Goal: Transaction & Acquisition: Download file/media

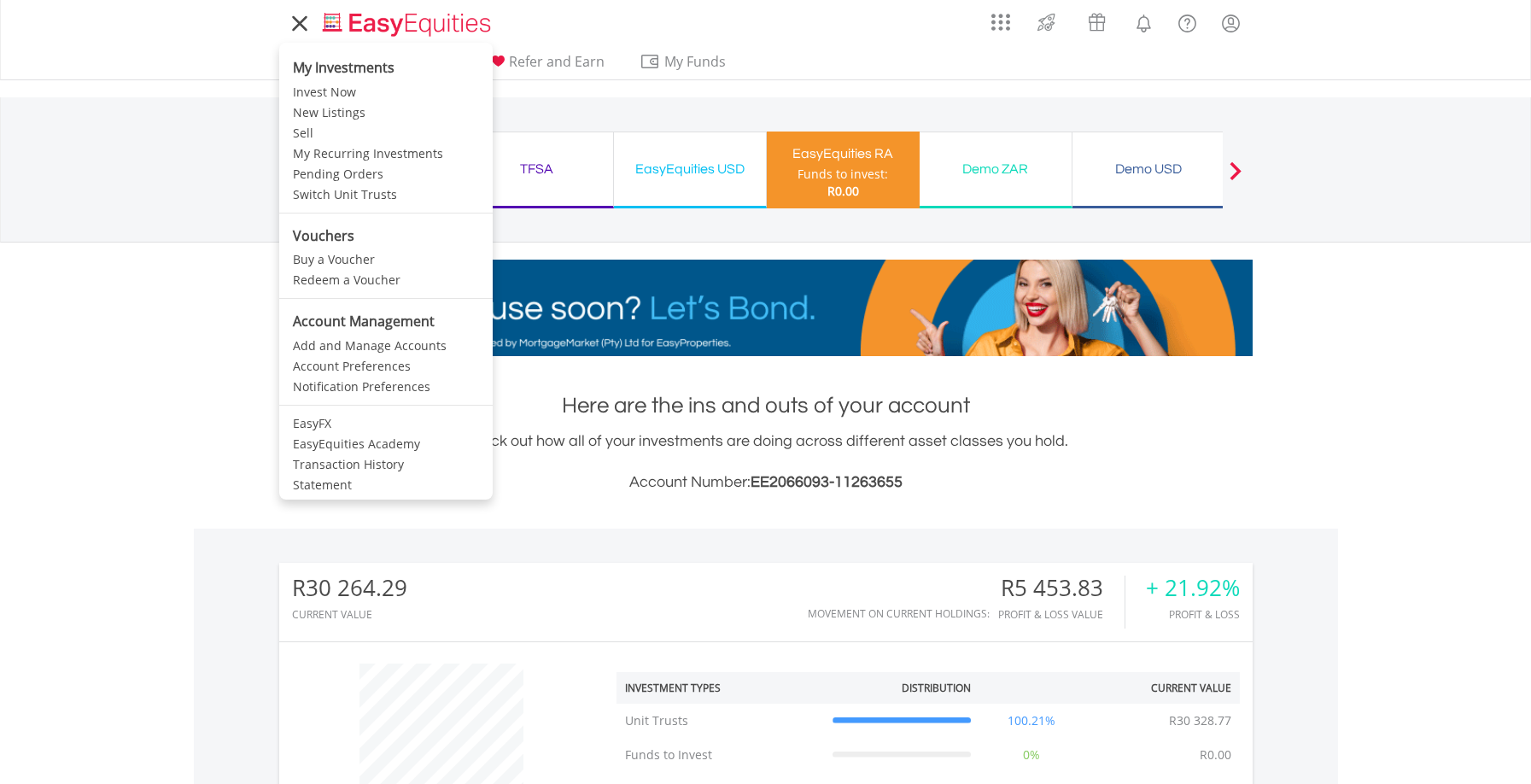
click at [294, 29] on icon at bounding box center [299, 24] width 24 height 22
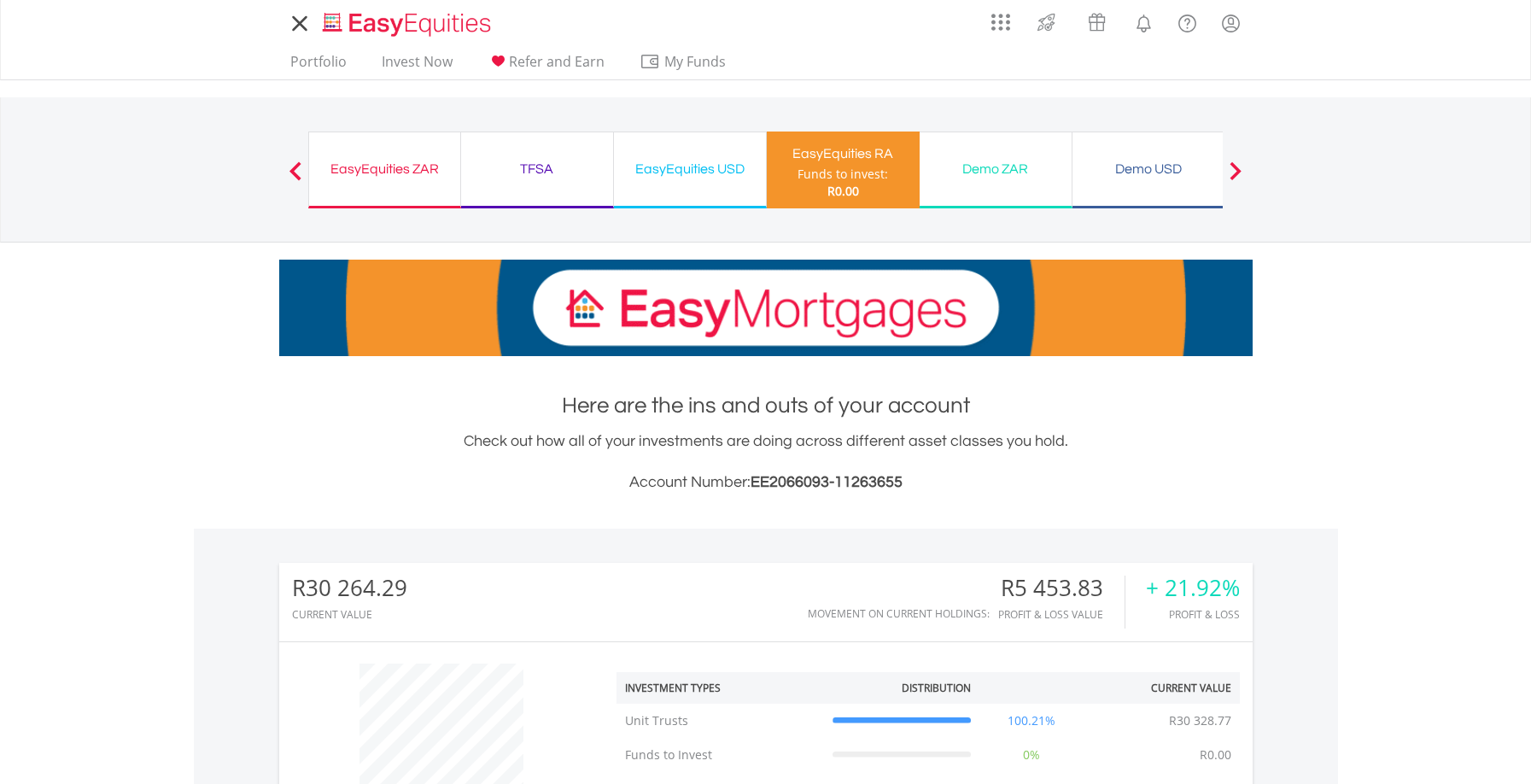
click at [294, 29] on icon at bounding box center [299, 24] width 24 height 22
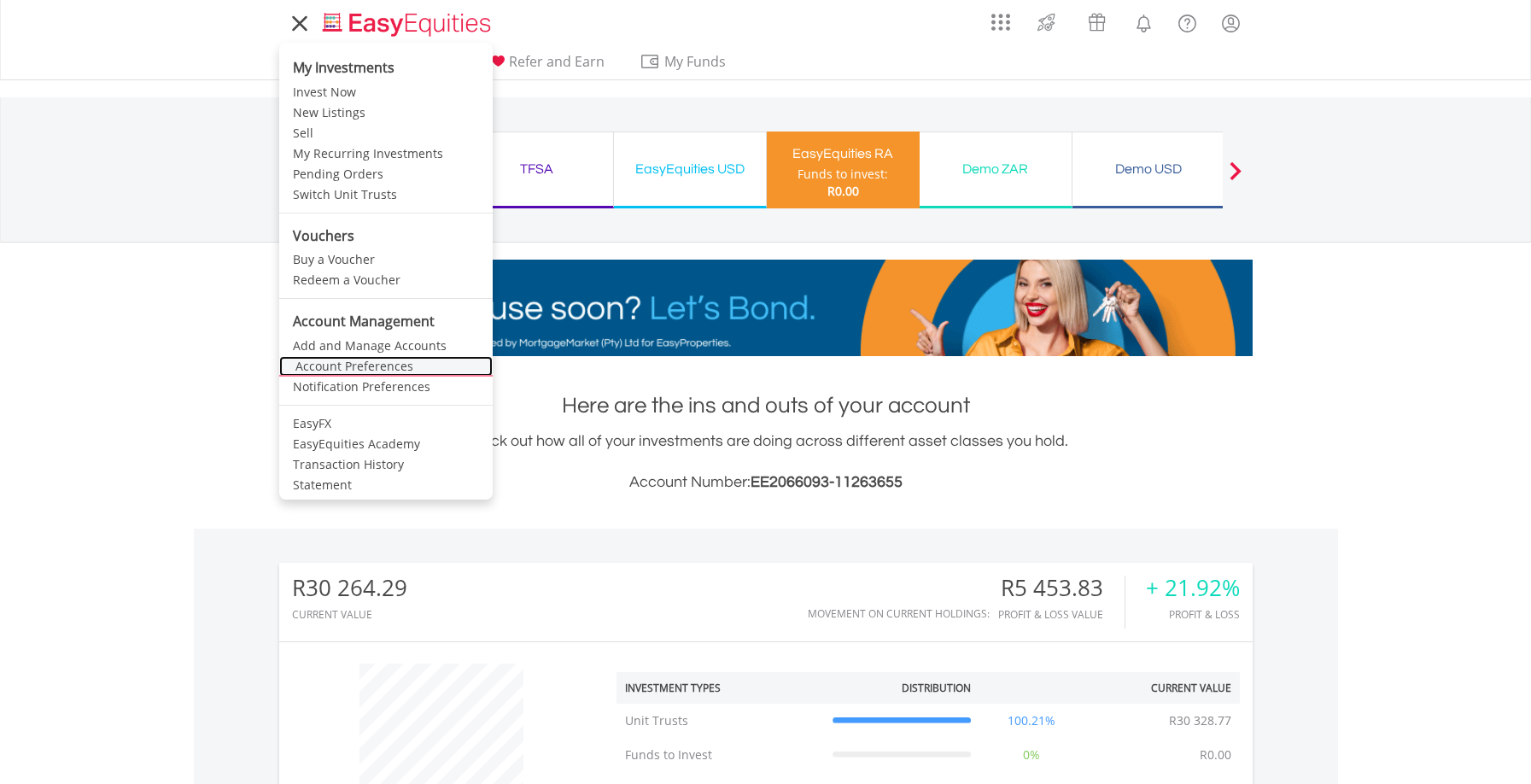
click at [403, 366] on link "Account Preferences" at bounding box center [387, 366] width 214 height 21
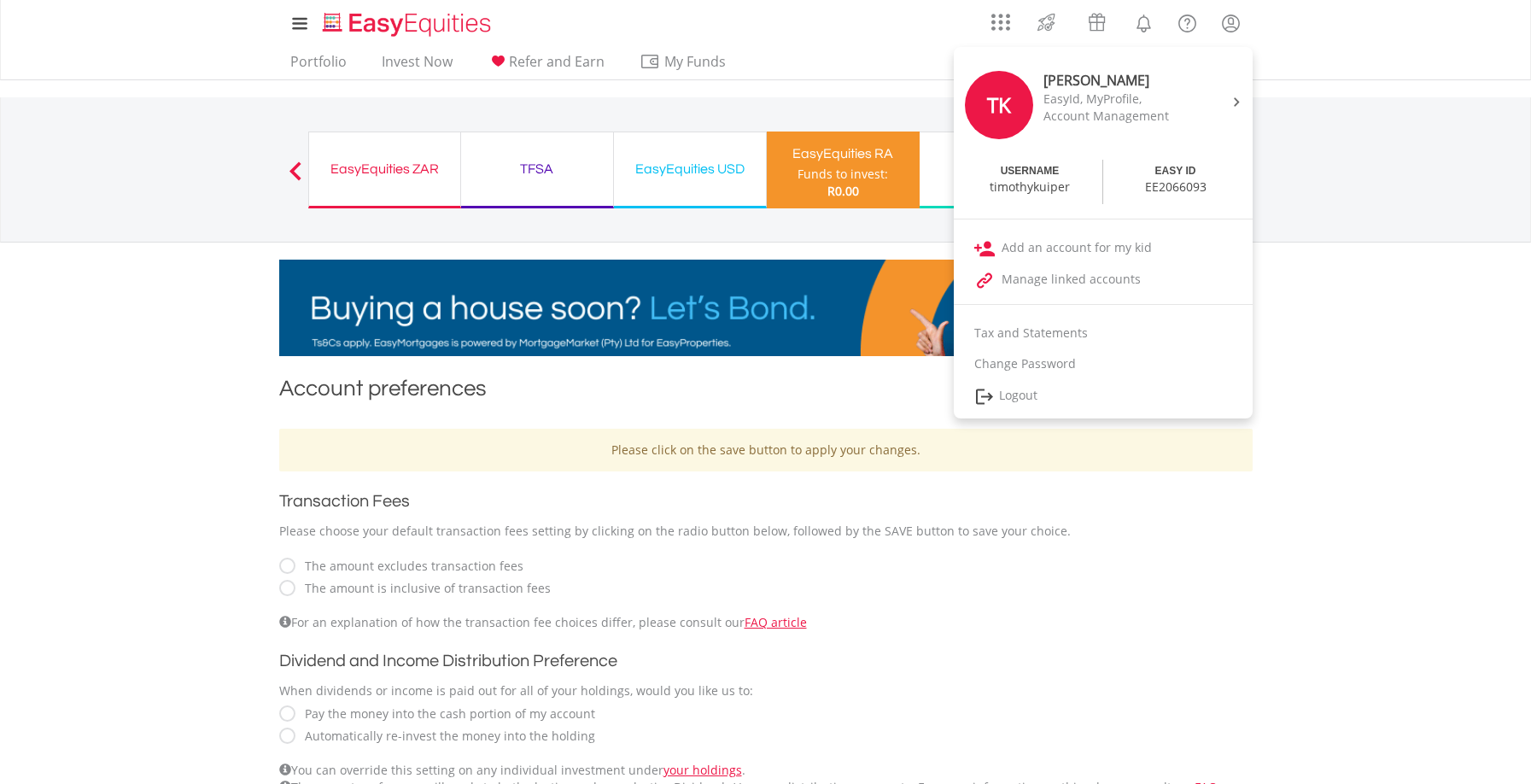
click at [1235, 26] on lord-icon "My Profile" at bounding box center [1232, 24] width 22 height 22
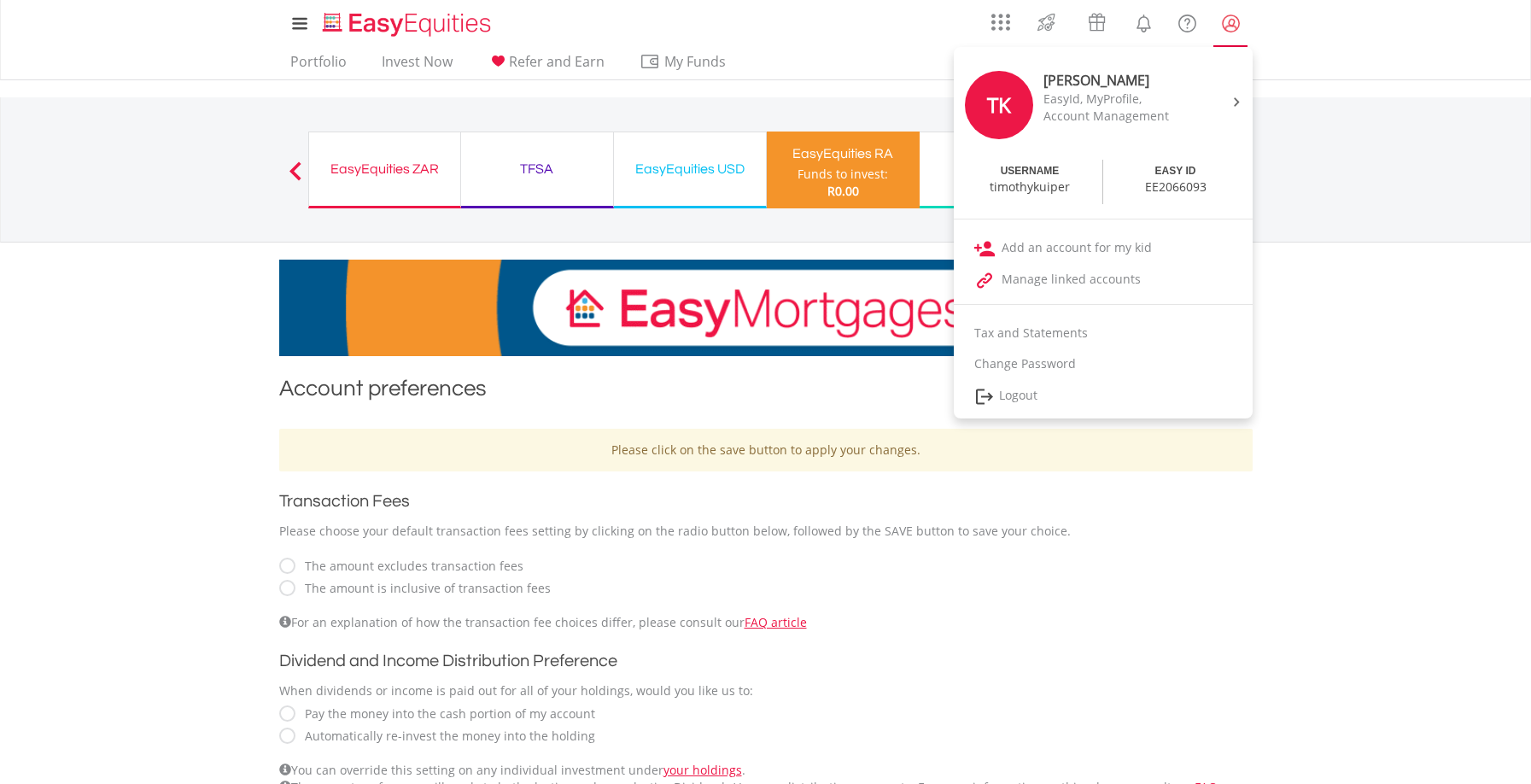
click at [1223, 32] on lord-icon "My Profile" at bounding box center [1232, 24] width 22 height 22
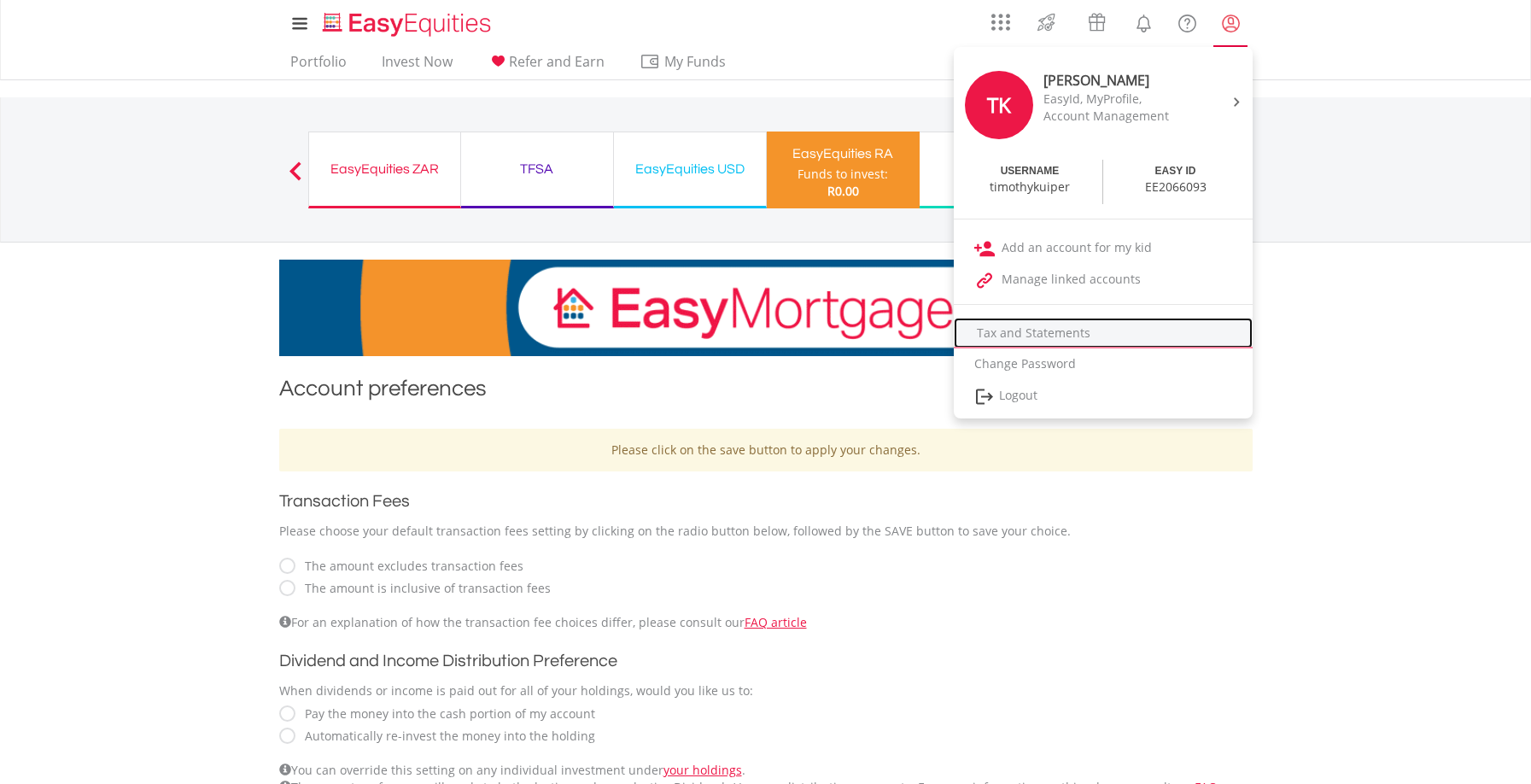
click at [1043, 339] on link "Tax and Statements" at bounding box center [1103, 333] width 299 height 30
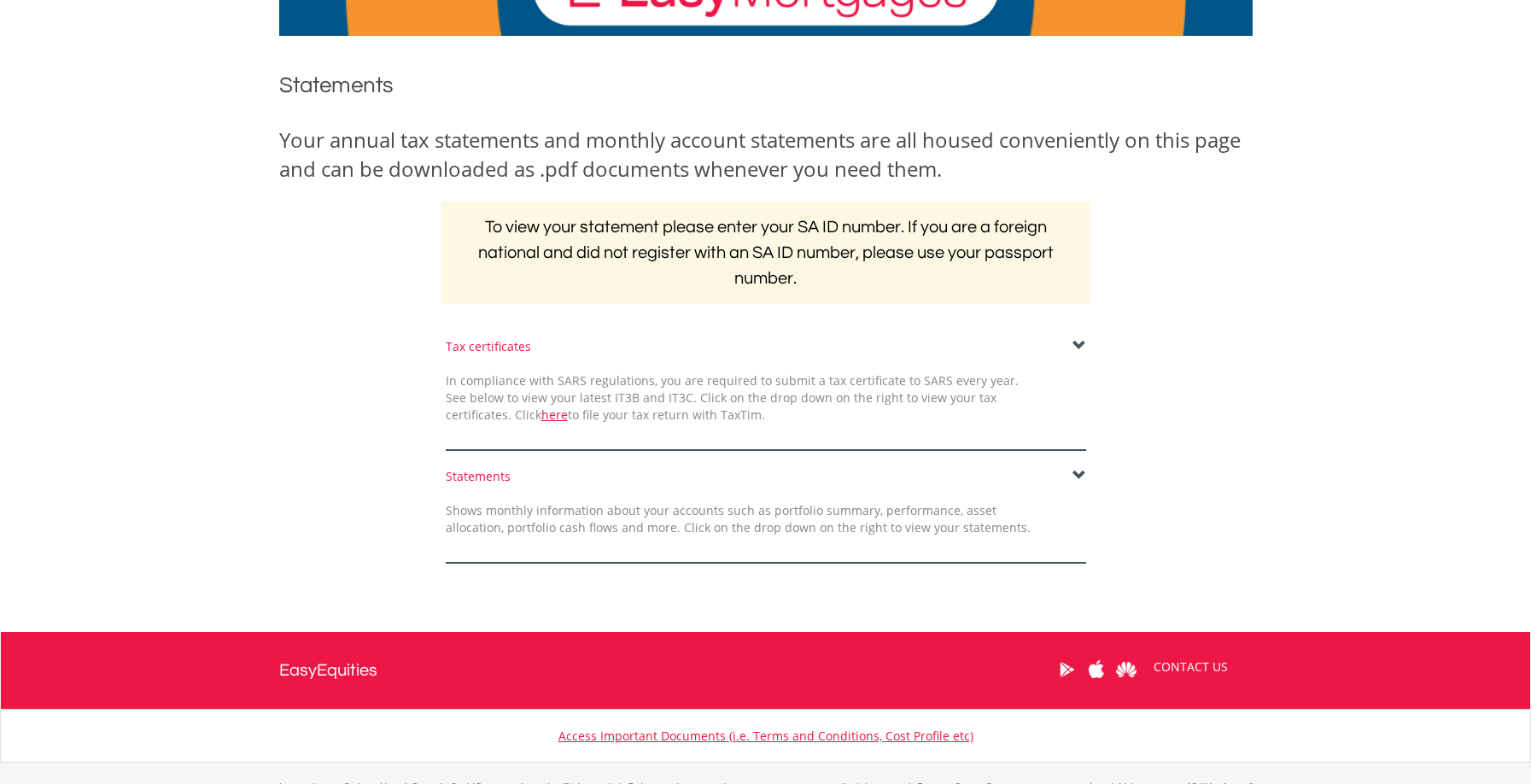
scroll to position [245, 0]
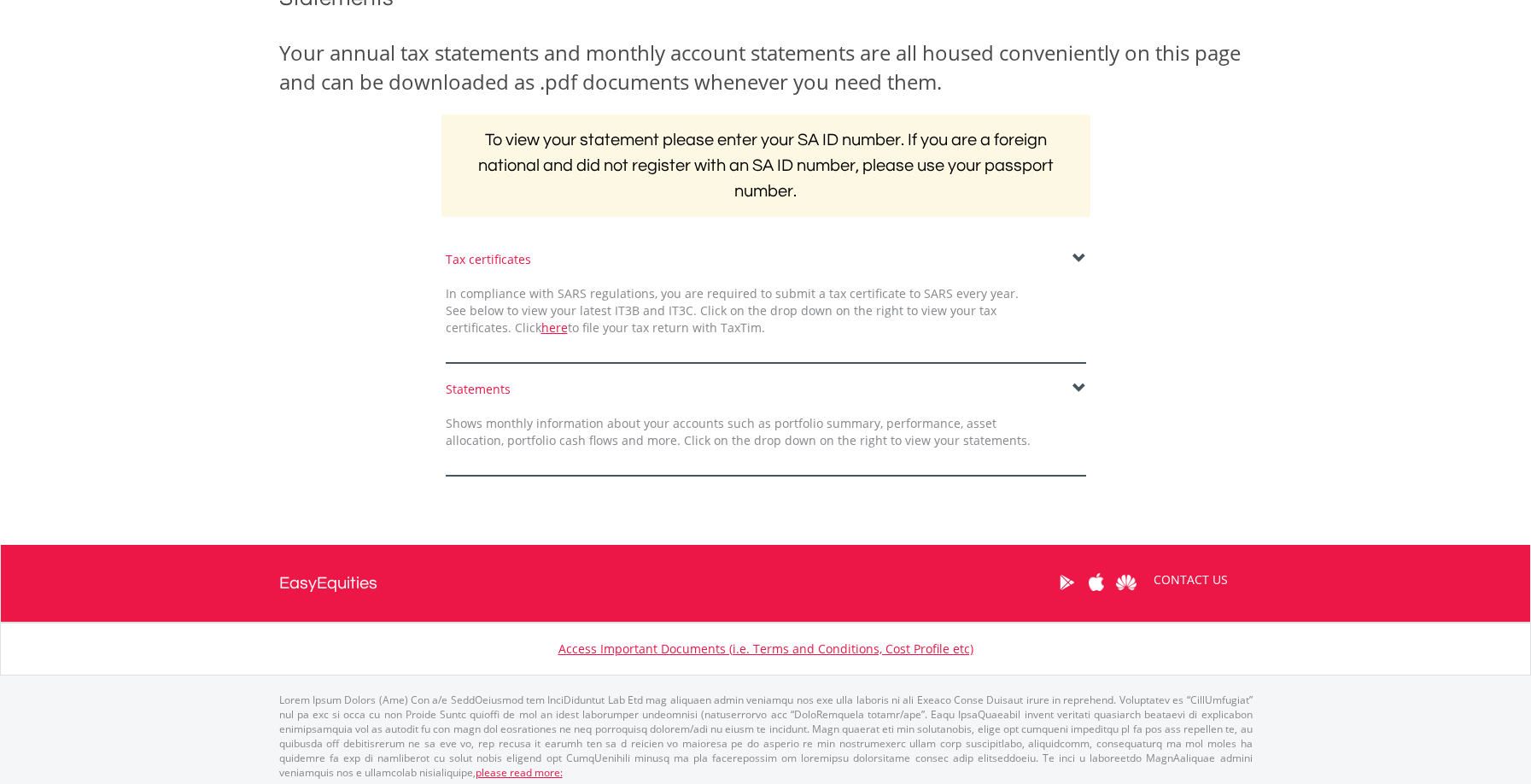
click at [1082, 260] on span at bounding box center [1080, 259] width 14 height 14
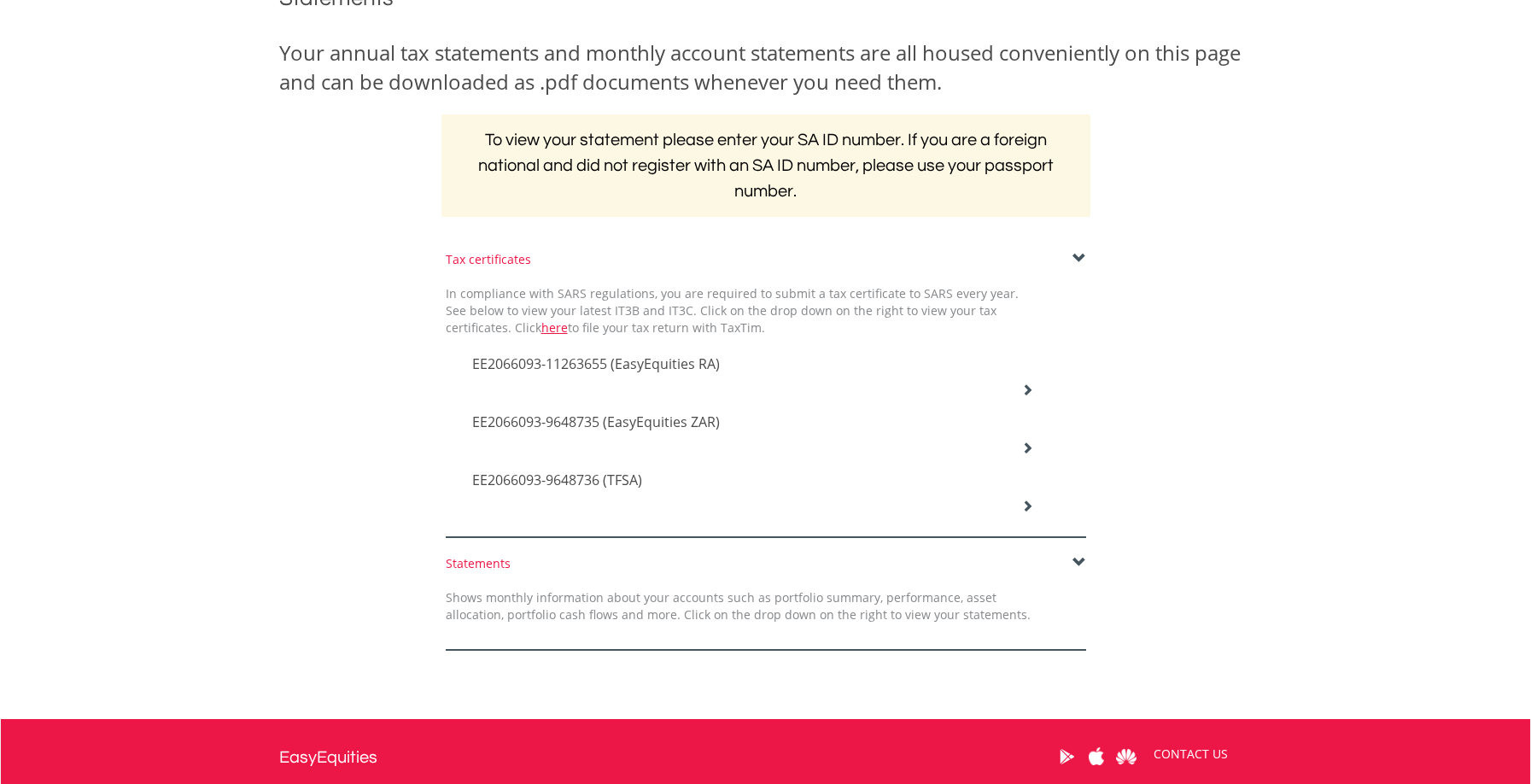
click at [667, 365] on span "EE2066093-11263655 (EasyEquities RA)" at bounding box center [596, 363] width 247 height 19
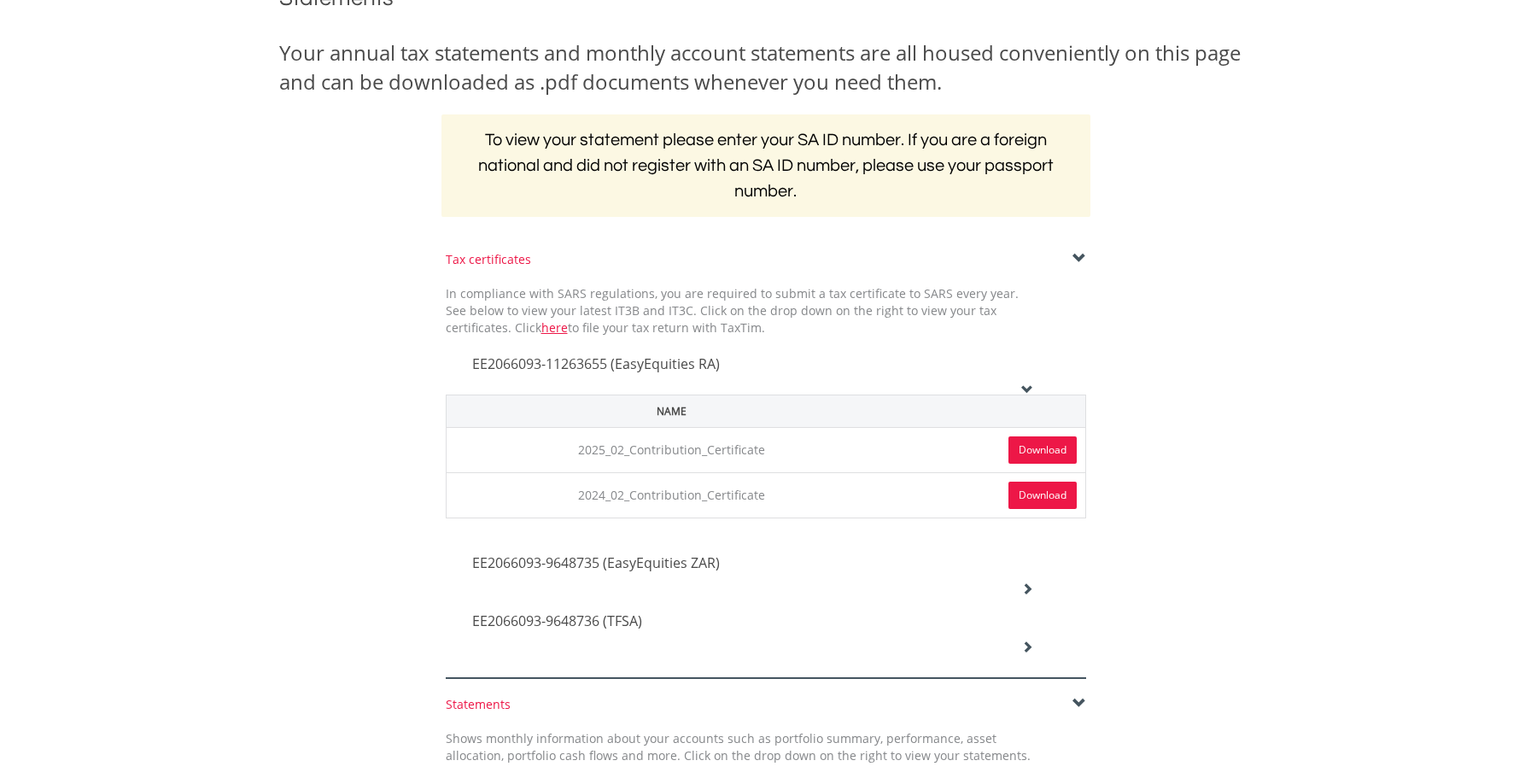
click at [1036, 456] on link "Download" at bounding box center [1043, 450] width 69 height 27
click at [1046, 455] on link "Download" at bounding box center [1043, 450] width 69 height 27
click at [1016, 497] on link "Download" at bounding box center [1043, 496] width 69 height 27
click at [1024, 595] on icon at bounding box center [1028, 589] width 12 height 12
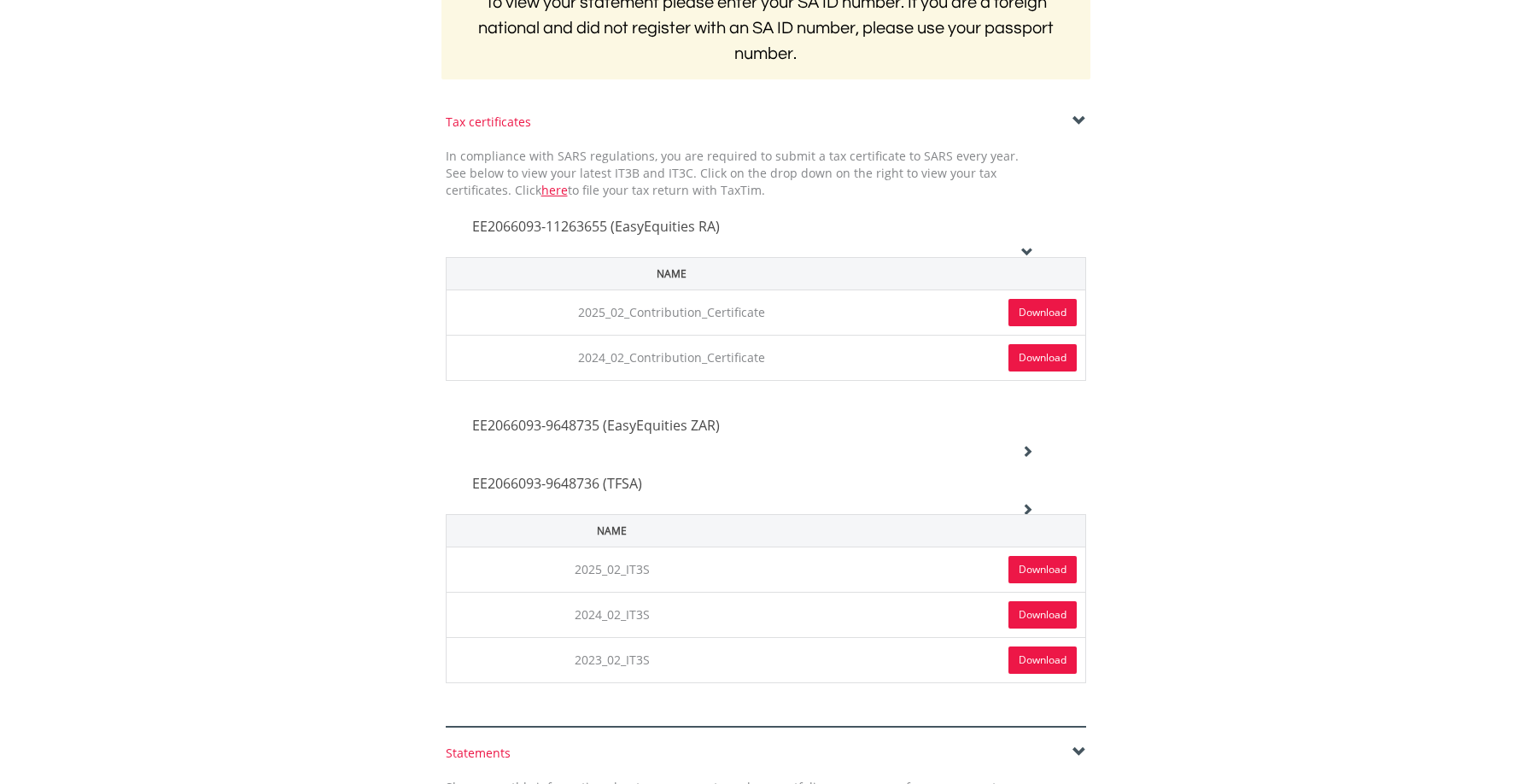
scroll to position [390, 0]
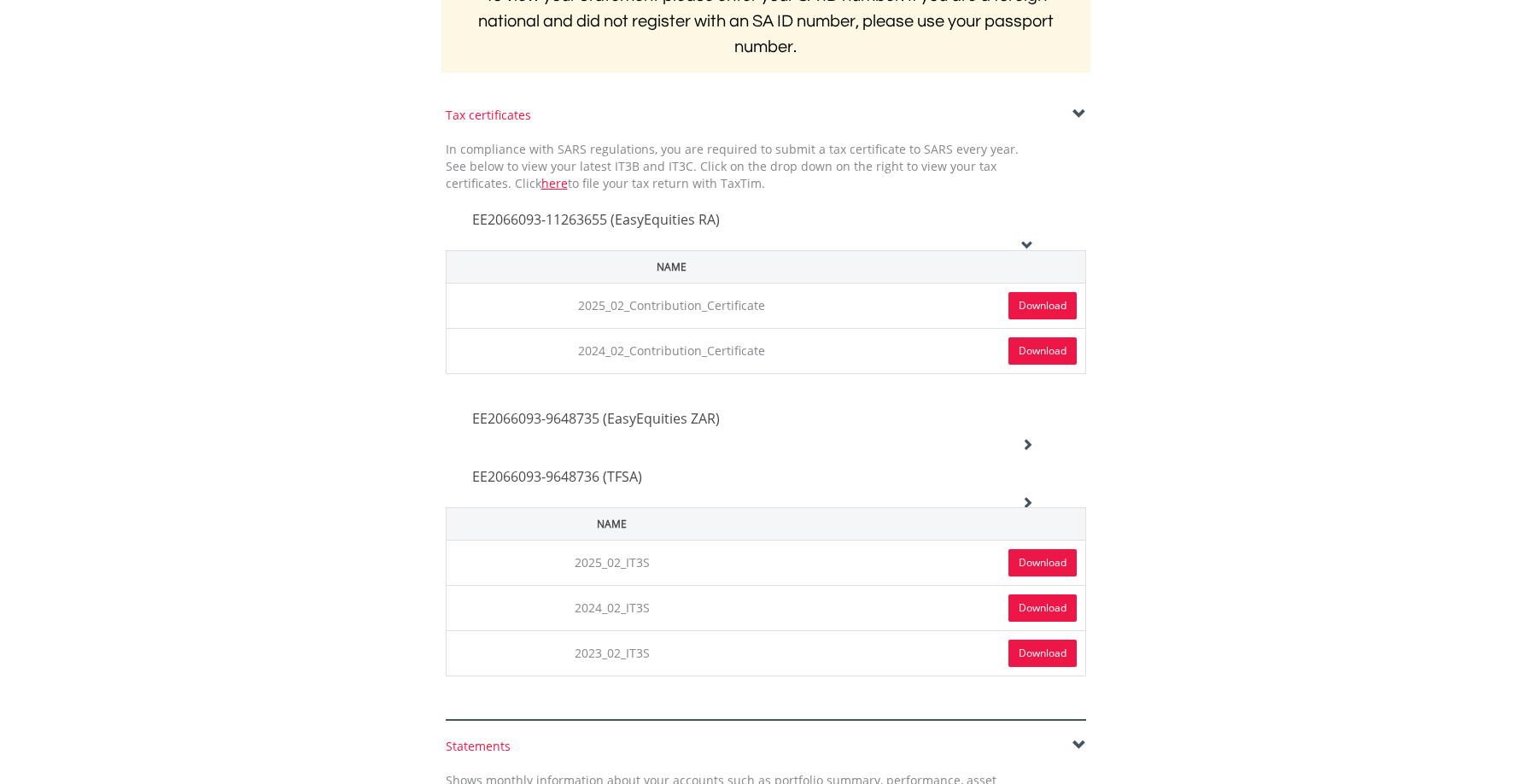
click at [1036, 569] on link "Download" at bounding box center [1043, 563] width 69 height 27
